Goal: Transaction & Acquisition: Obtain resource

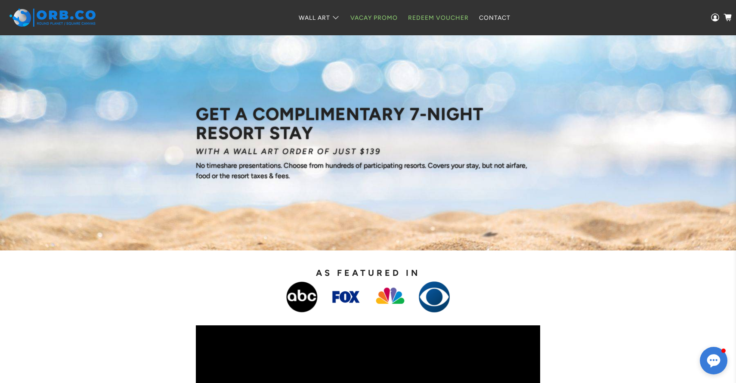
click at [426, 18] on link "Redeem Voucher" at bounding box center [438, 17] width 71 height 23
click at [429, 20] on link "Redeem Voucher" at bounding box center [438, 17] width 71 height 23
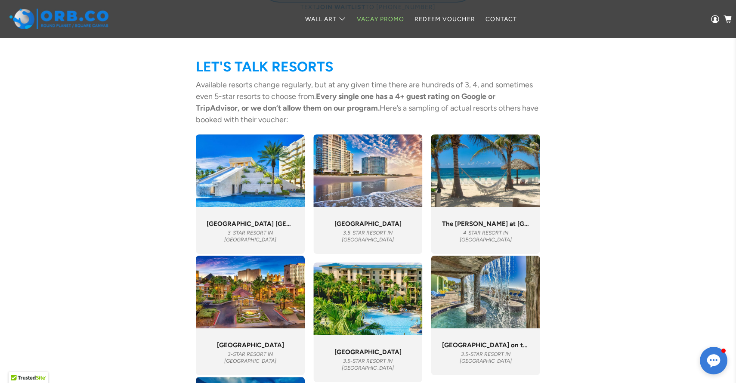
scroll to position [2640, 0]
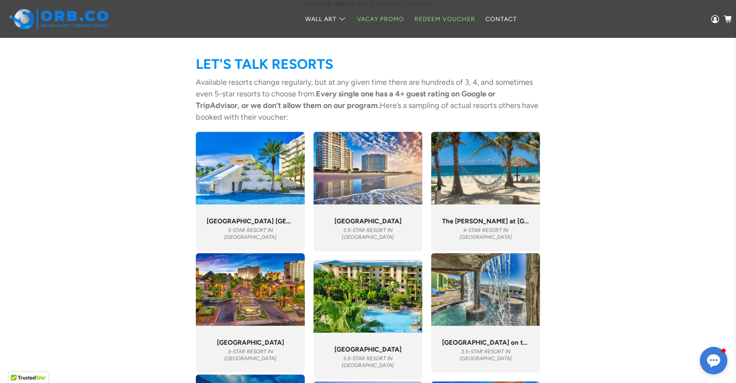
click at [441, 18] on link "Redeem Voucher" at bounding box center [444, 19] width 71 height 23
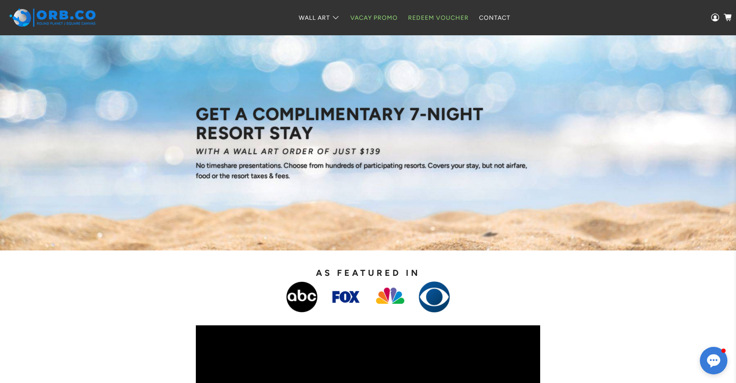
click at [422, 18] on link "Redeem Voucher" at bounding box center [438, 17] width 71 height 23
